Goal: Information Seeking & Learning: Learn about a topic

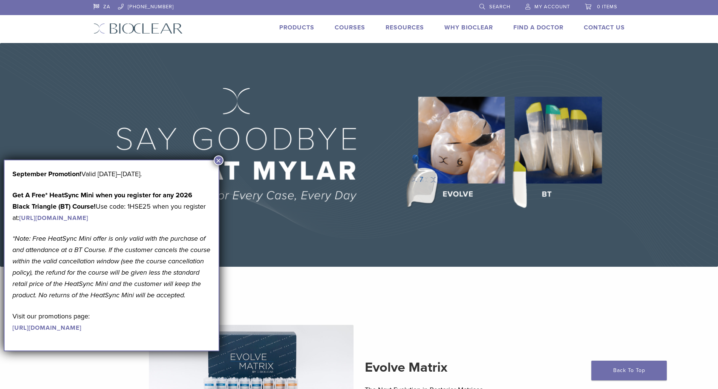
scroll to position [38, 0]
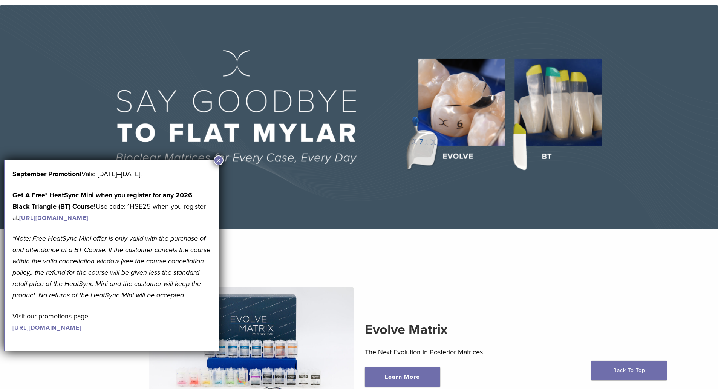
click at [218, 163] on button "×" at bounding box center [219, 160] width 10 height 10
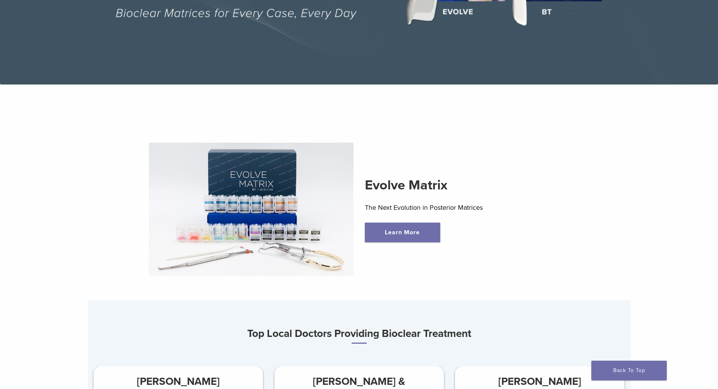
scroll to position [189, 0]
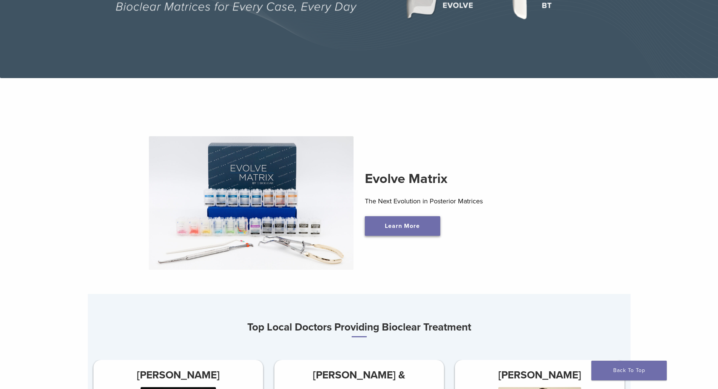
click at [407, 230] on link "Learn More" at bounding box center [402, 226] width 75 height 20
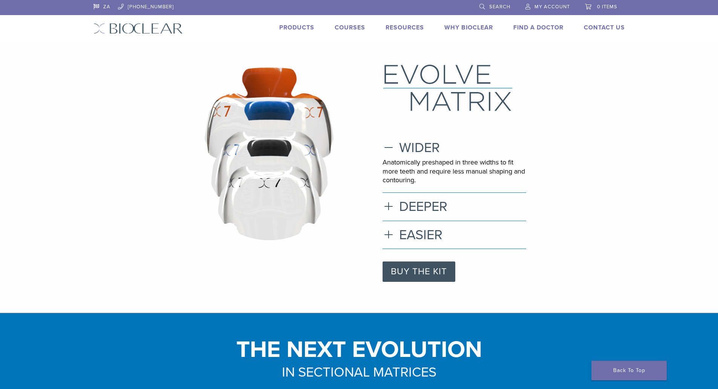
click at [303, 24] on link "Products" at bounding box center [296, 28] width 35 height 8
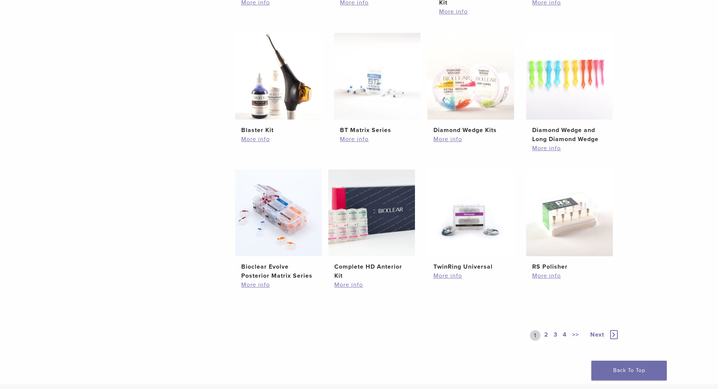
scroll to position [415, 0]
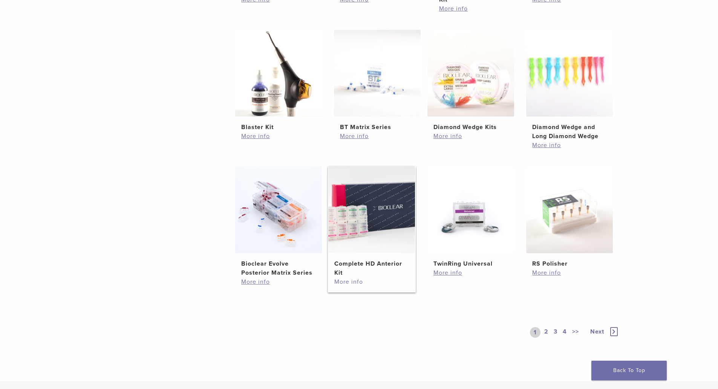
click at [345, 280] on link "More info" at bounding box center [371, 281] width 75 height 9
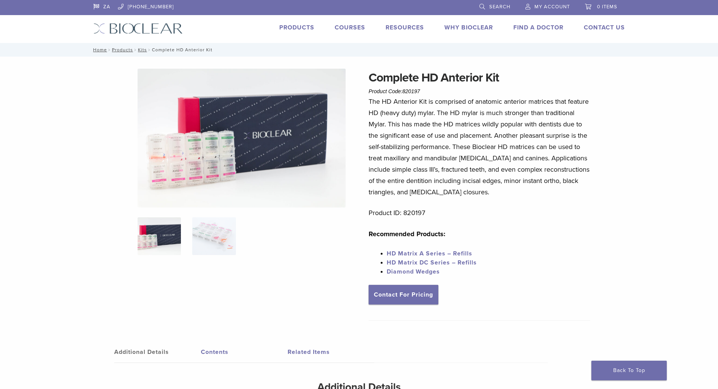
click at [351, 26] on link "Courses" at bounding box center [350, 28] width 31 height 8
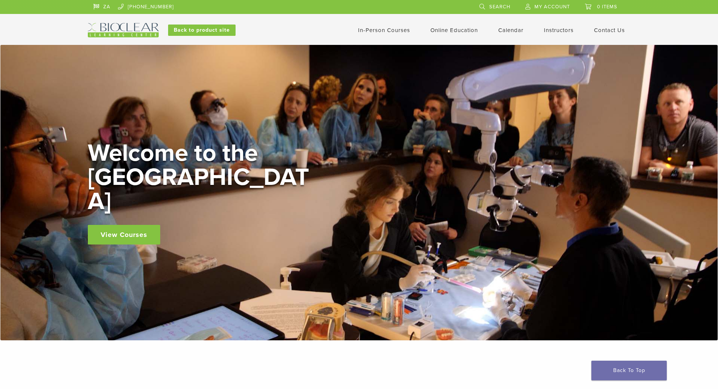
click at [548, 29] on link "Instructors" at bounding box center [559, 30] width 30 height 7
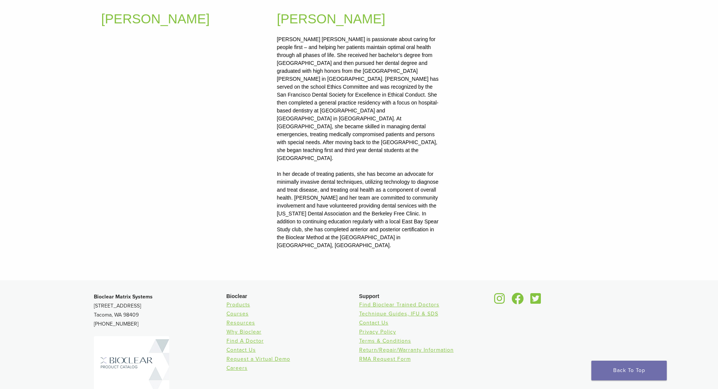
scroll to position [954, 0]
